Goal: Task Accomplishment & Management: Manage account settings

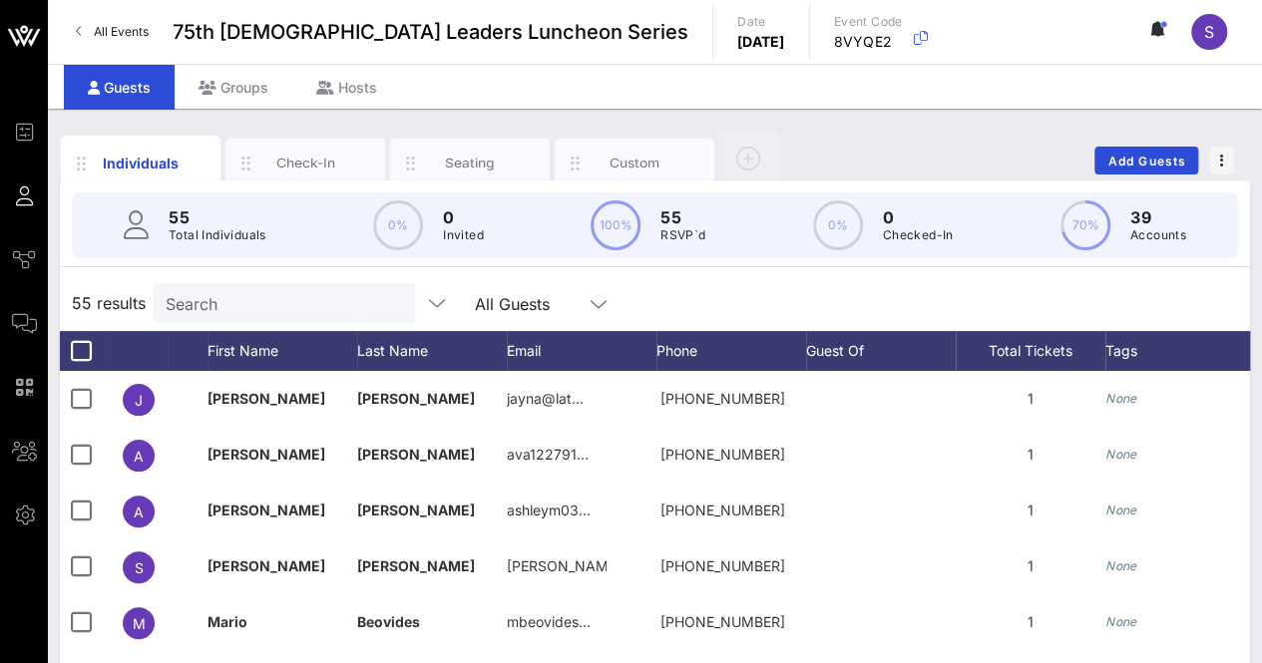
click at [951, 121] on div "Individuals Check-In Seating Custom Add Guests 55 Total Individuals 0% 0 Invite…" at bounding box center [655, 549] width 1214 height 881
